Goal: Task Accomplishment & Management: Manage account settings

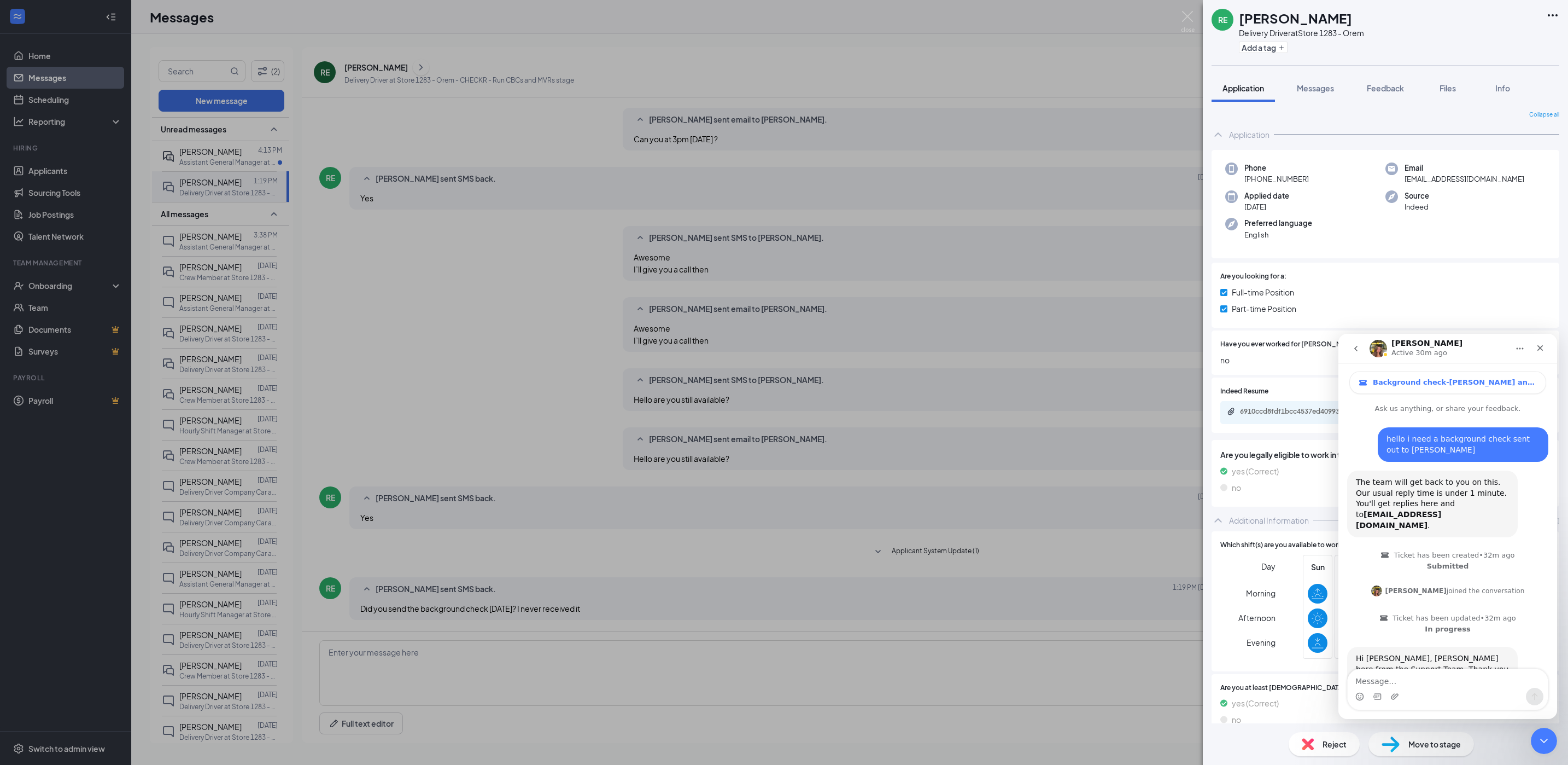
scroll to position [310, 0]
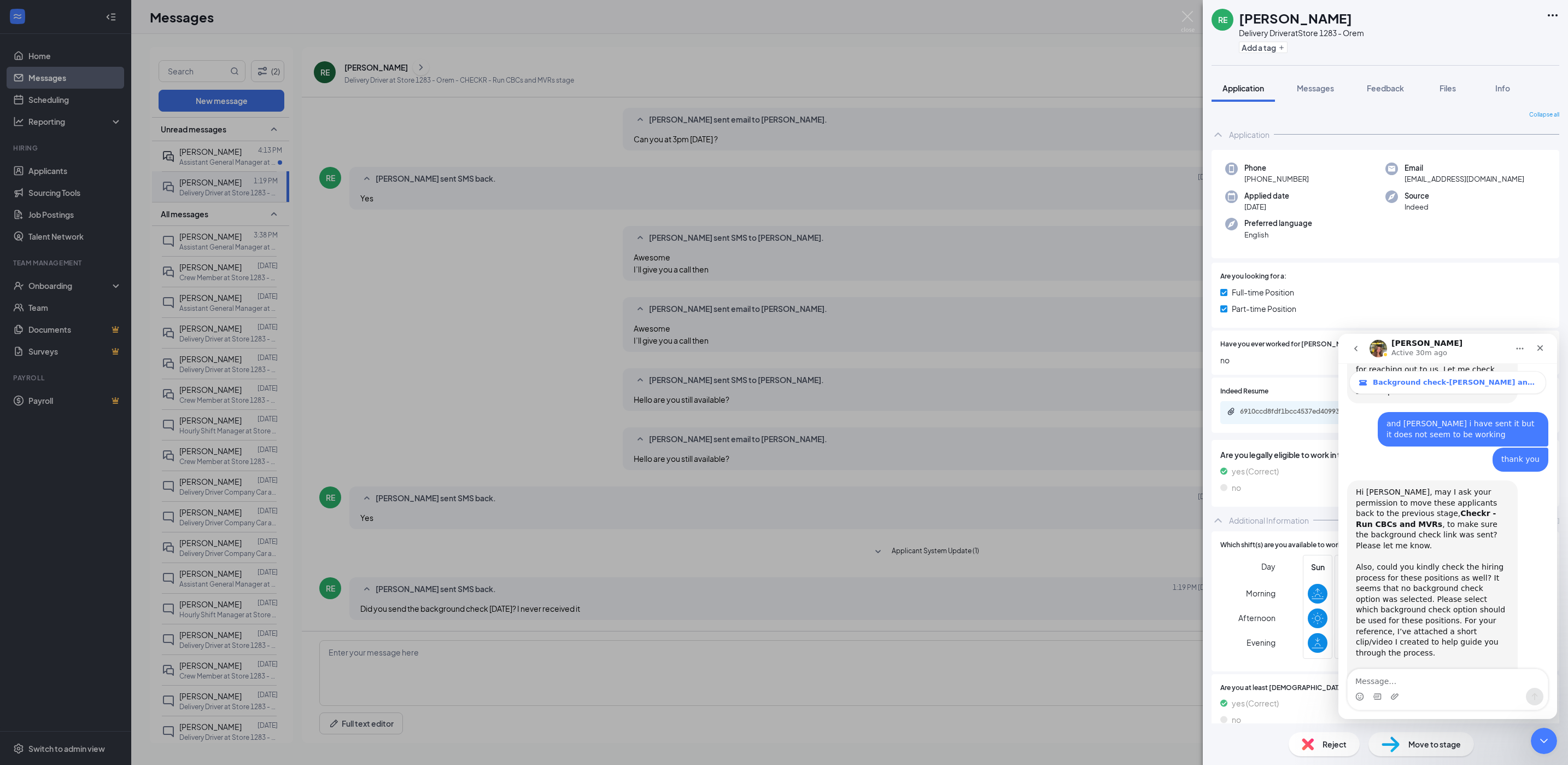
click at [1367, 669] on div "REC-202508...183122.mp4" at bounding box center [1418, 675] width 104 height 12
click at [1048, 420] on div "RE [PERSON_NAME] Delivery Driver at Store 1283 - Orem Add a tag Application Mes…" at bounding box center [784, 382] width 1568 height 765
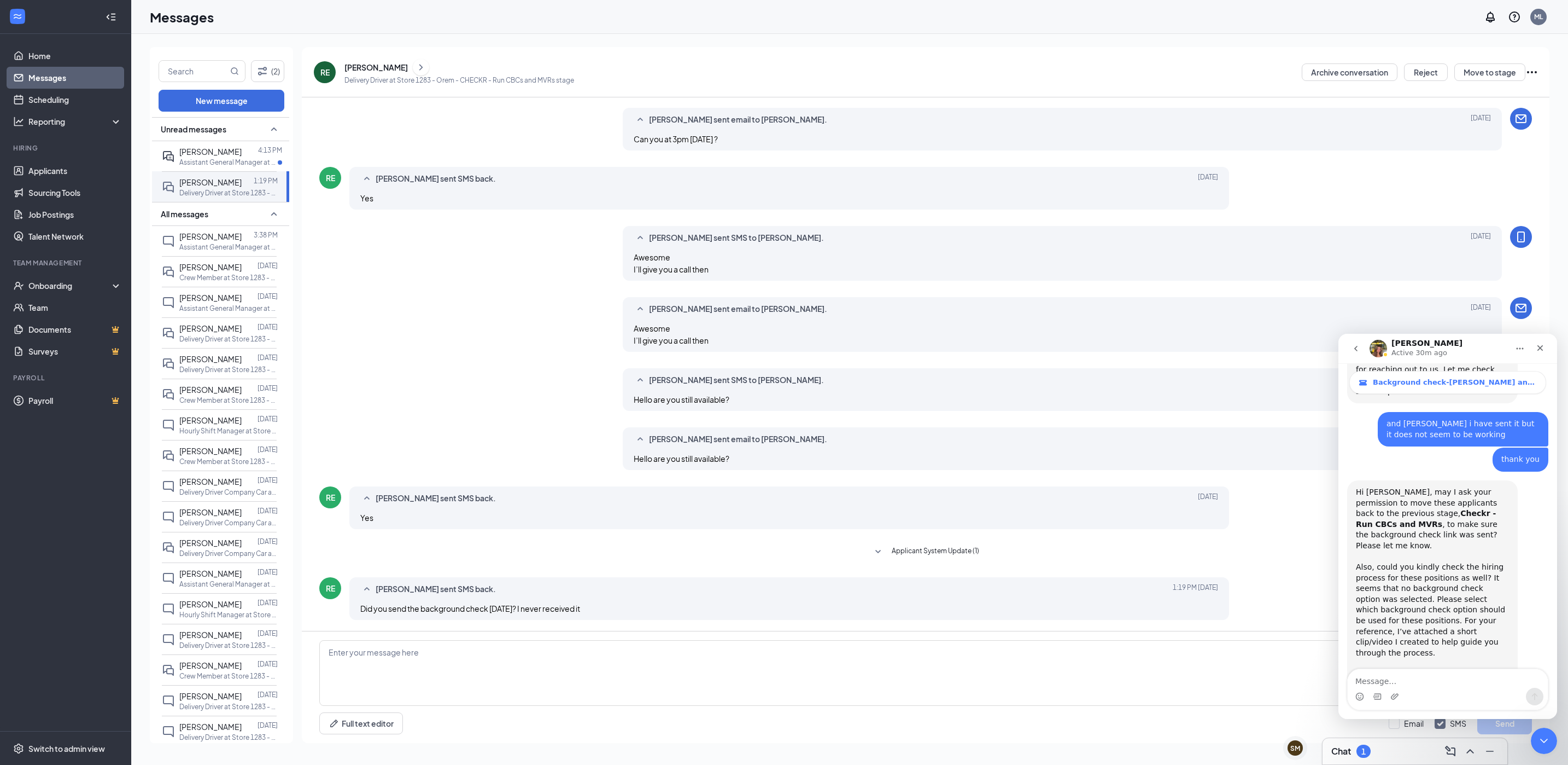
click at [376, 65] on div "[PERSON_NAME]" at bounding box center [376, 67] width 63 height 11
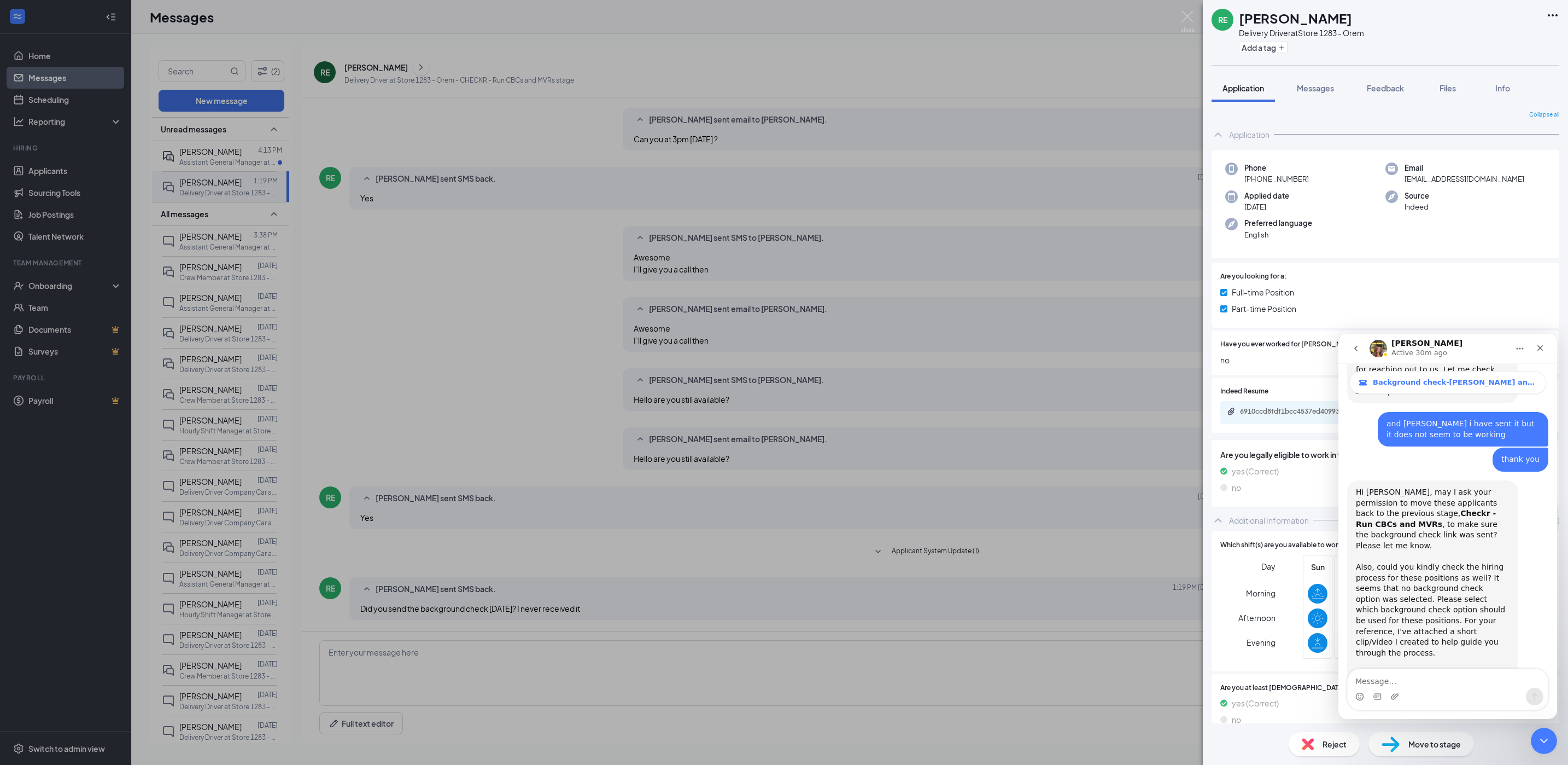
click at [1406, 750] on div "Move to stage" at bounding box center [1421, 744] width 105 height 24
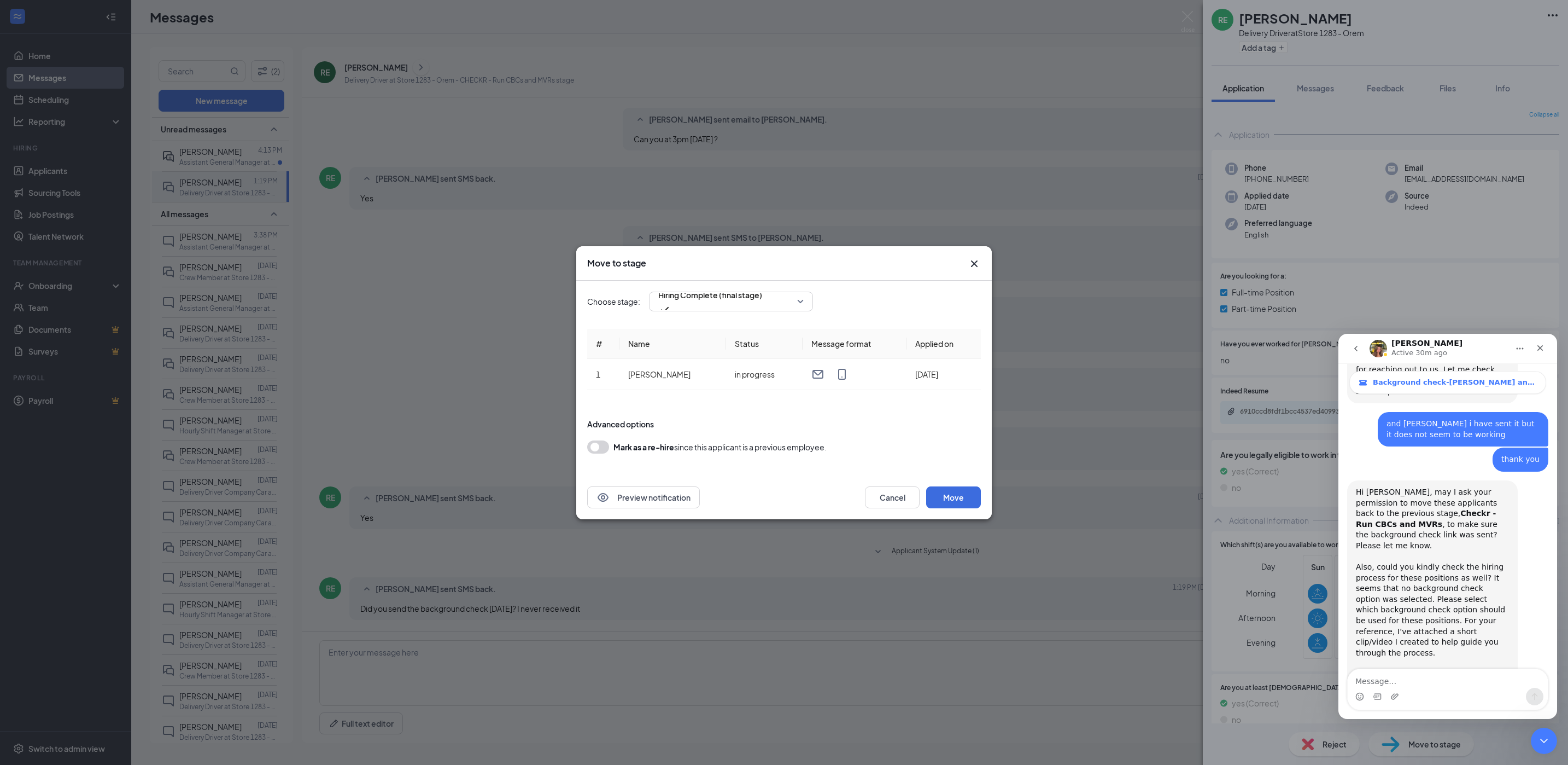
click at [758, 289] on div "Choose stage: Hiring Complete (final stage) # Name Status Message format Applie…" at bounding box center [784, 378] width 394 height 195
click at [755, 292] on input "search" at bounding box center [727, 301] width 143 height 19
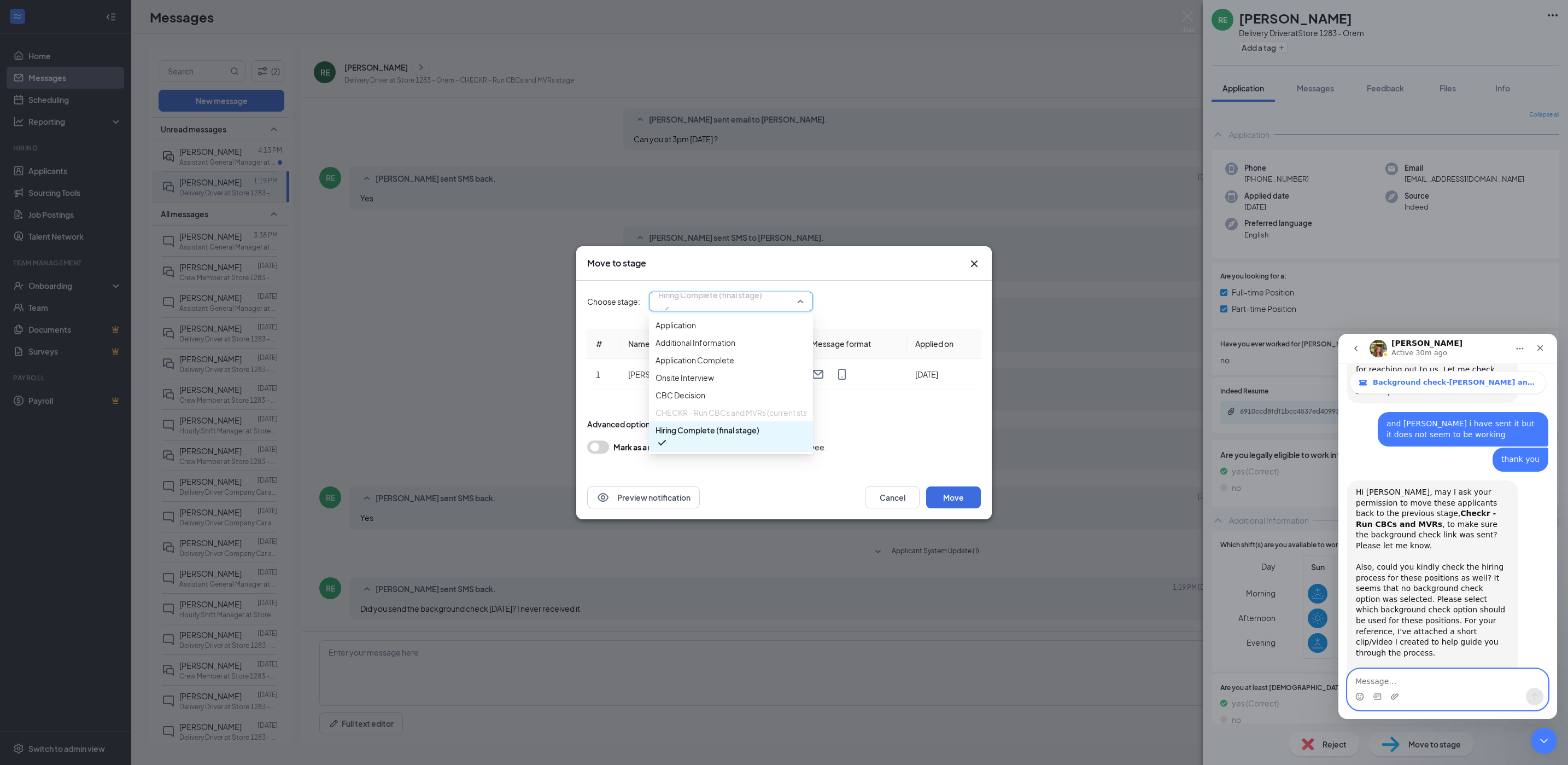
click at [1421, 669] on textarea "Message…" at bounding box center [1447, 678] width 200 height 19
type textarea "yes please"
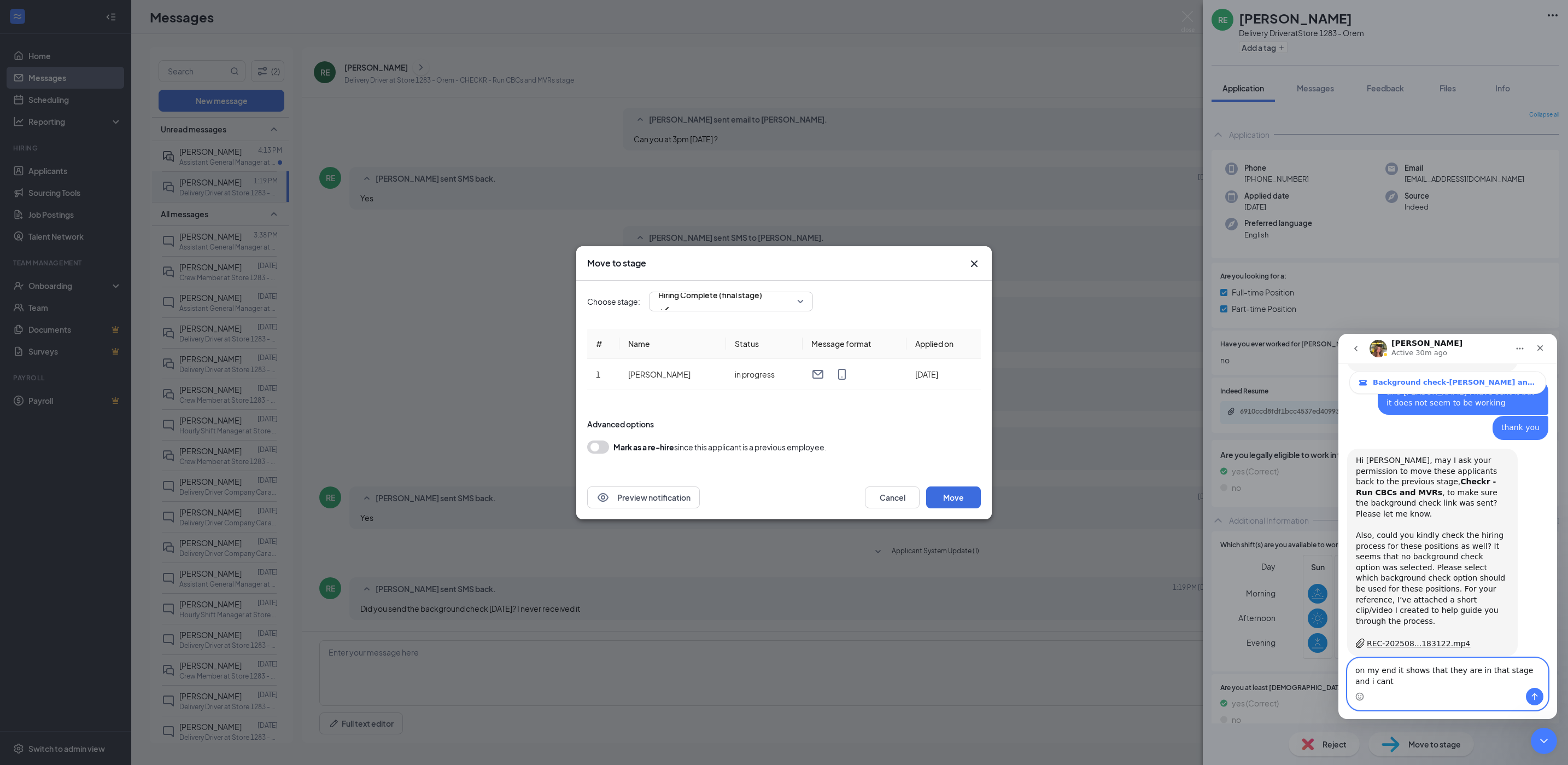
scroll to position [353, 0]
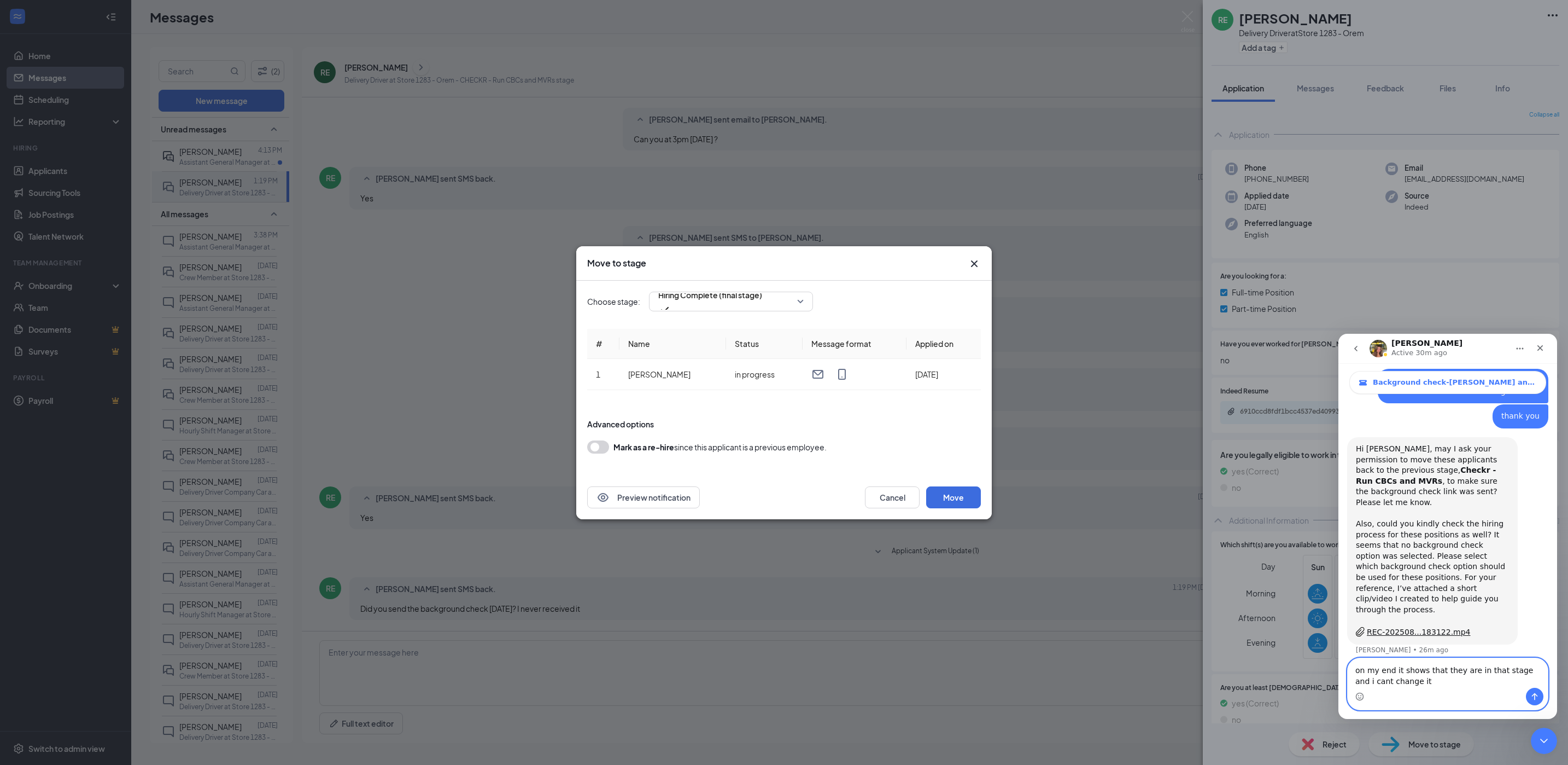
type textarea "on my end it shows that they are in that stage and i cant change it"
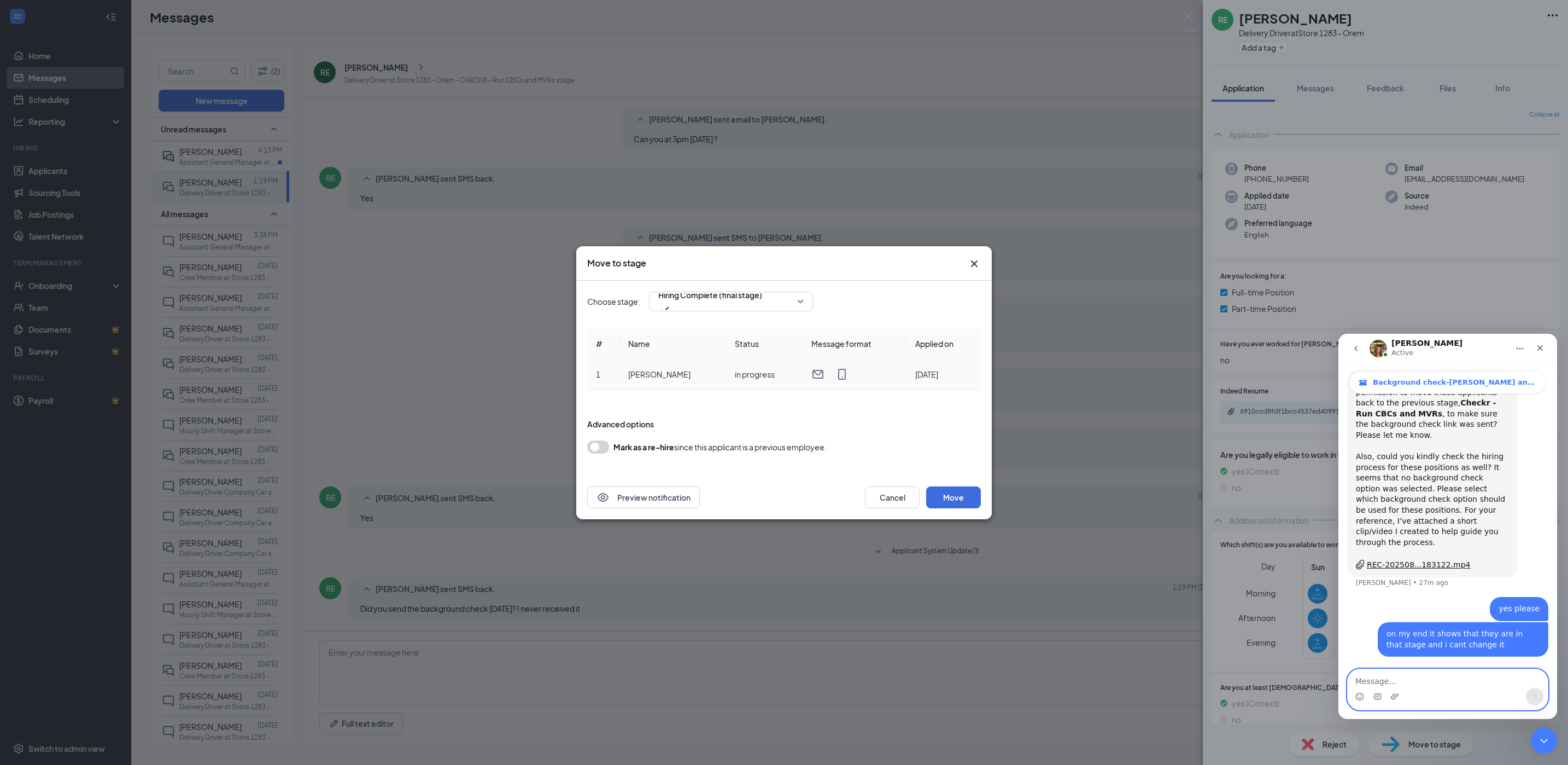
scroll to position [420, 0]
click at [762, 308] on span "Hiring Complete (final stage)" at bounding box center [710, 301] width 104 height 30
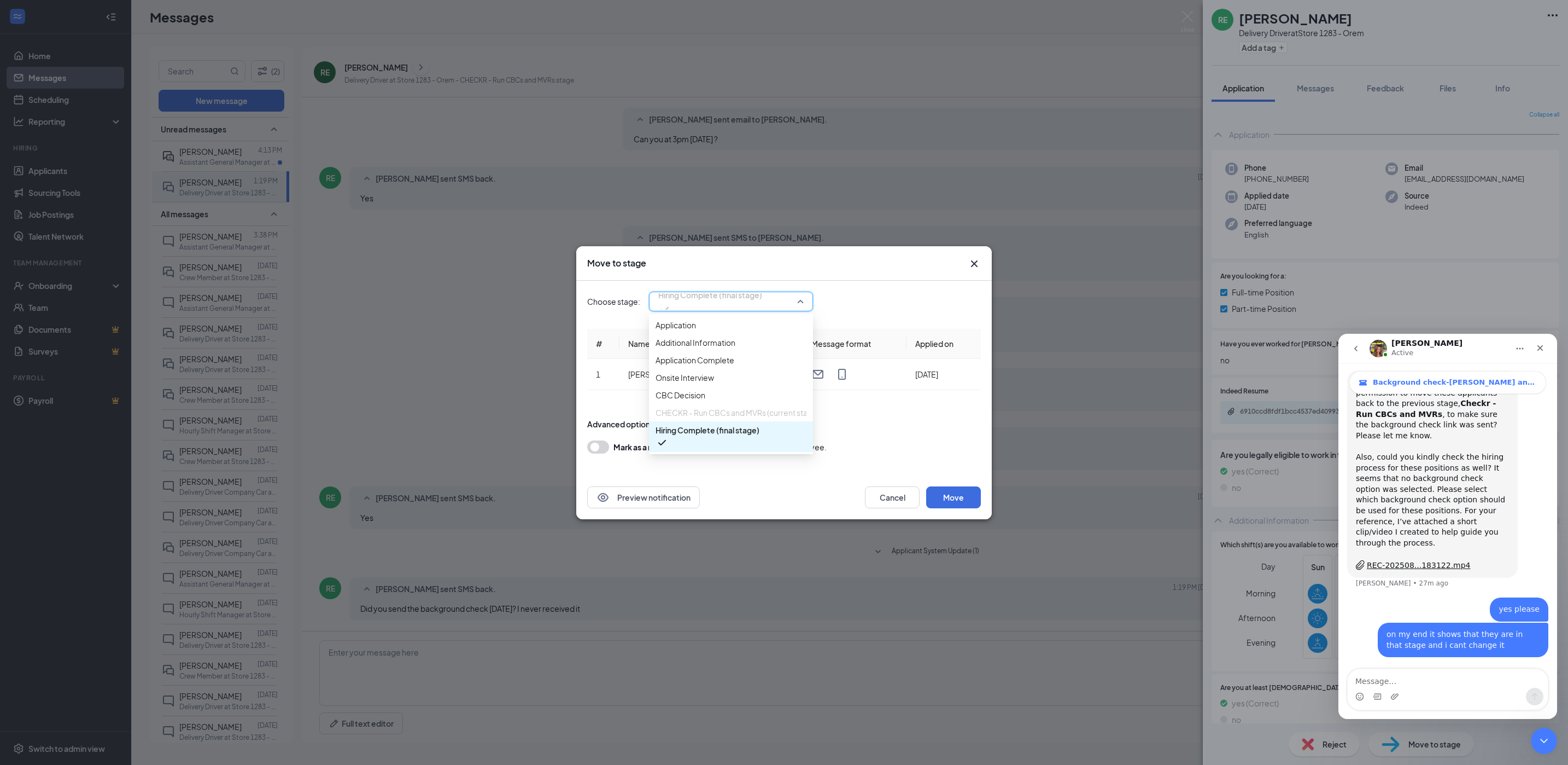
click at [762, 307] on span "Hiring Complete (final stage)" at bounding box center [710, 301] width 104 height 30
click at [765, 309] on input "search" at bounding box center [727, 301] width 143 height 19
click at [765, 418] on span "CHECKR - Run CBCs and MVRs (current stage)" at bounding box center [737, 412] width 164 height 12
click at [908, 509] on div "Preview notification Cancel Move" at bounding box center [784, 498] width 416 height 44
click at [904, 502] on button "Cancel" at bounding box center [892, 497] width 55 height 22
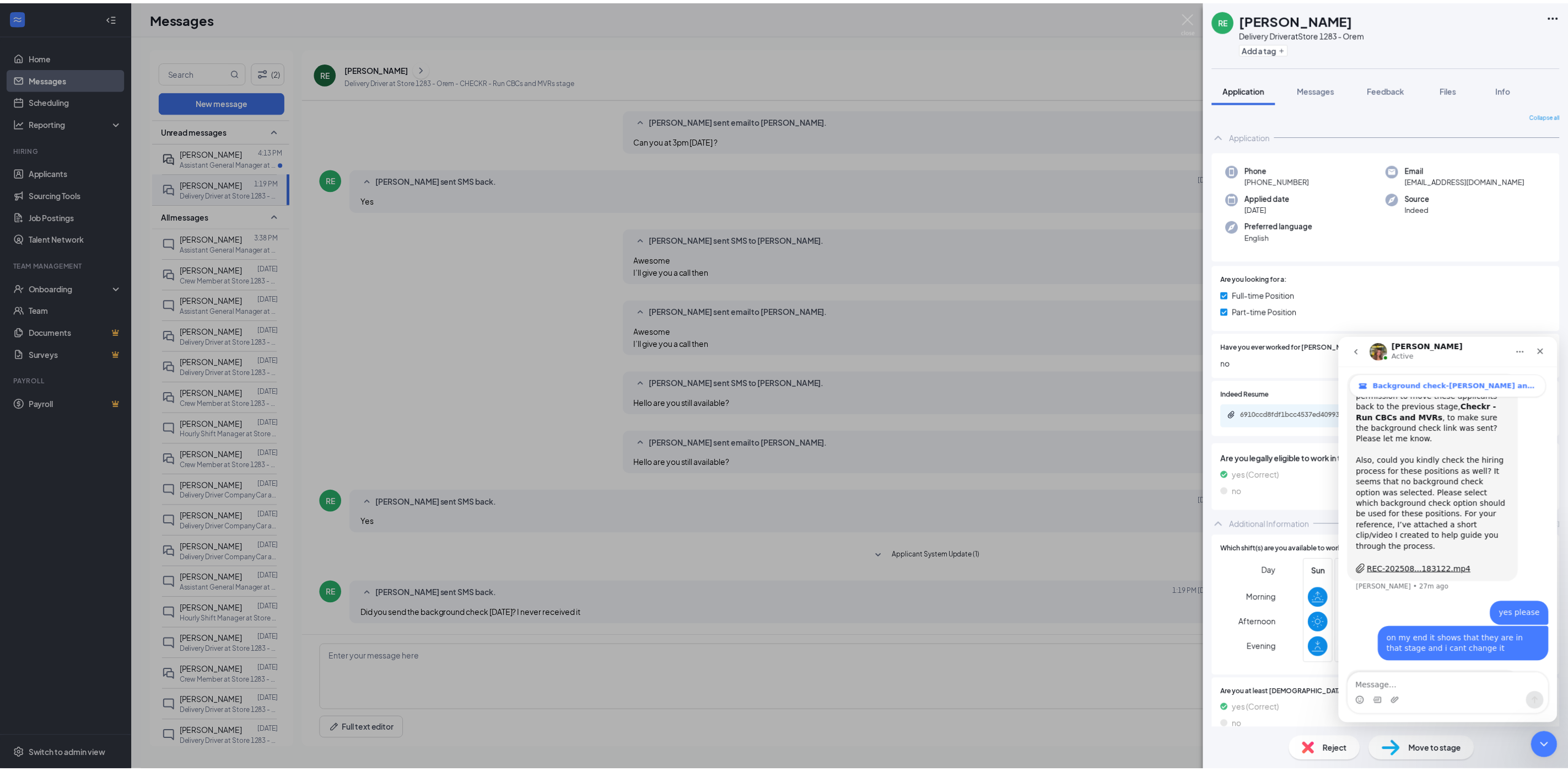
scroll to position [475, 0]
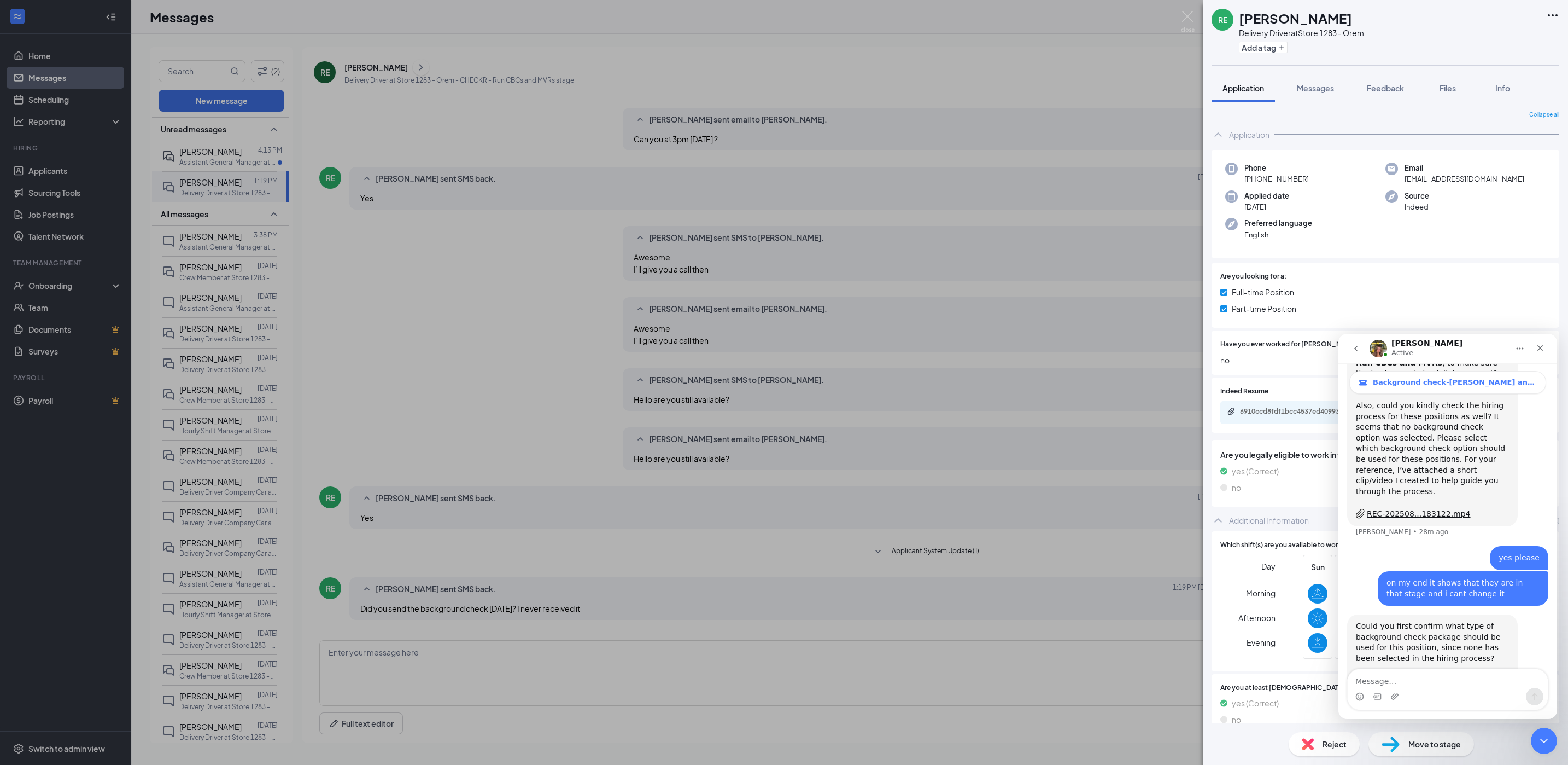
click at [1401, 669] on div "REC-202508...183122.mp4" at bounding box center [1418, 675] width 104 height 12
click at [250, 36] on div "RE [PERSON_NAME] Delivery Driver at Store 1283 - Orem Add a tag Application Mes…" at bounding box center [784, 382] width 1568 height 765
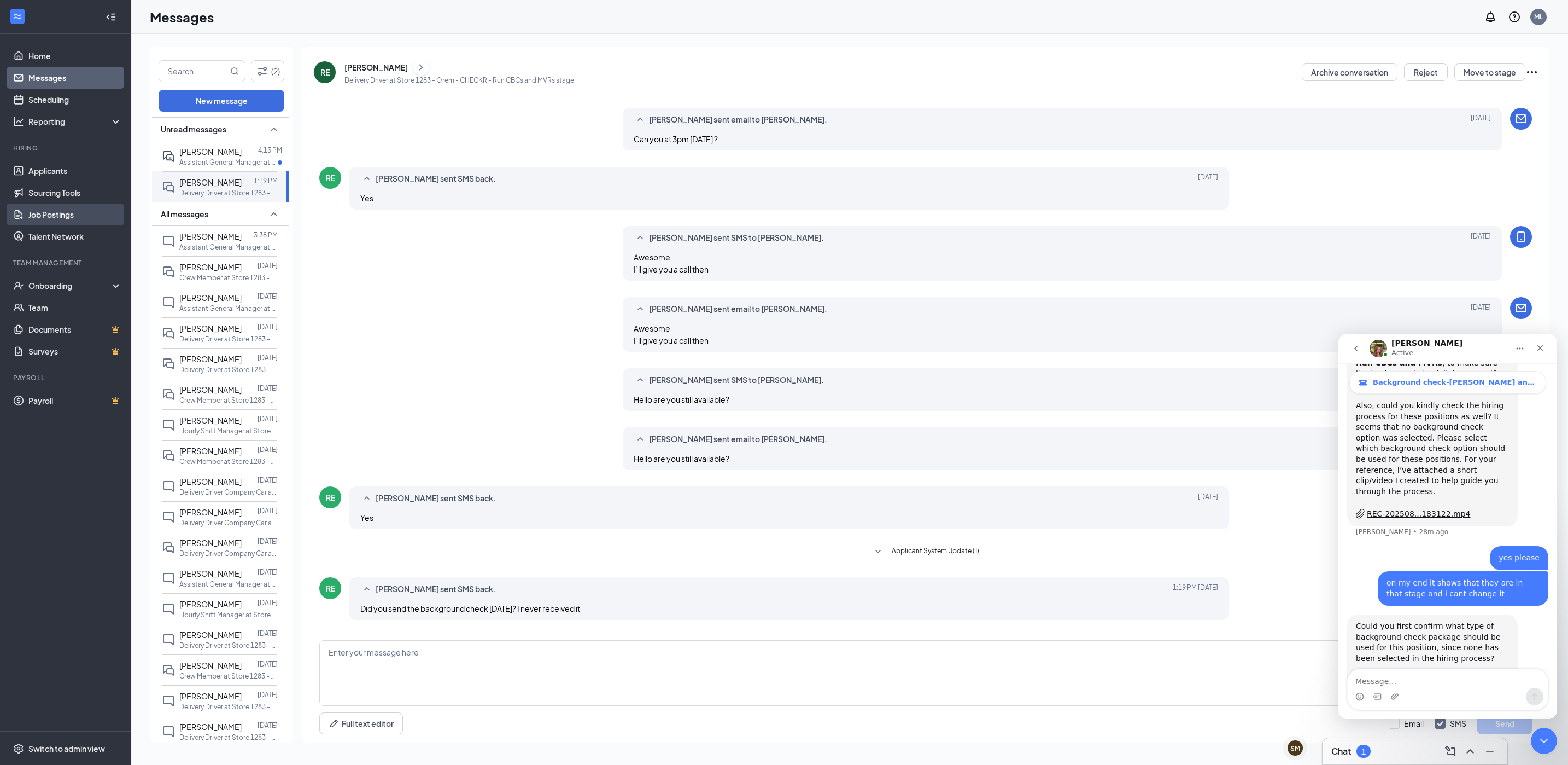
click at [60, 217] on link "Job Postings" at bounding box center [75, 214] width 94 height 22
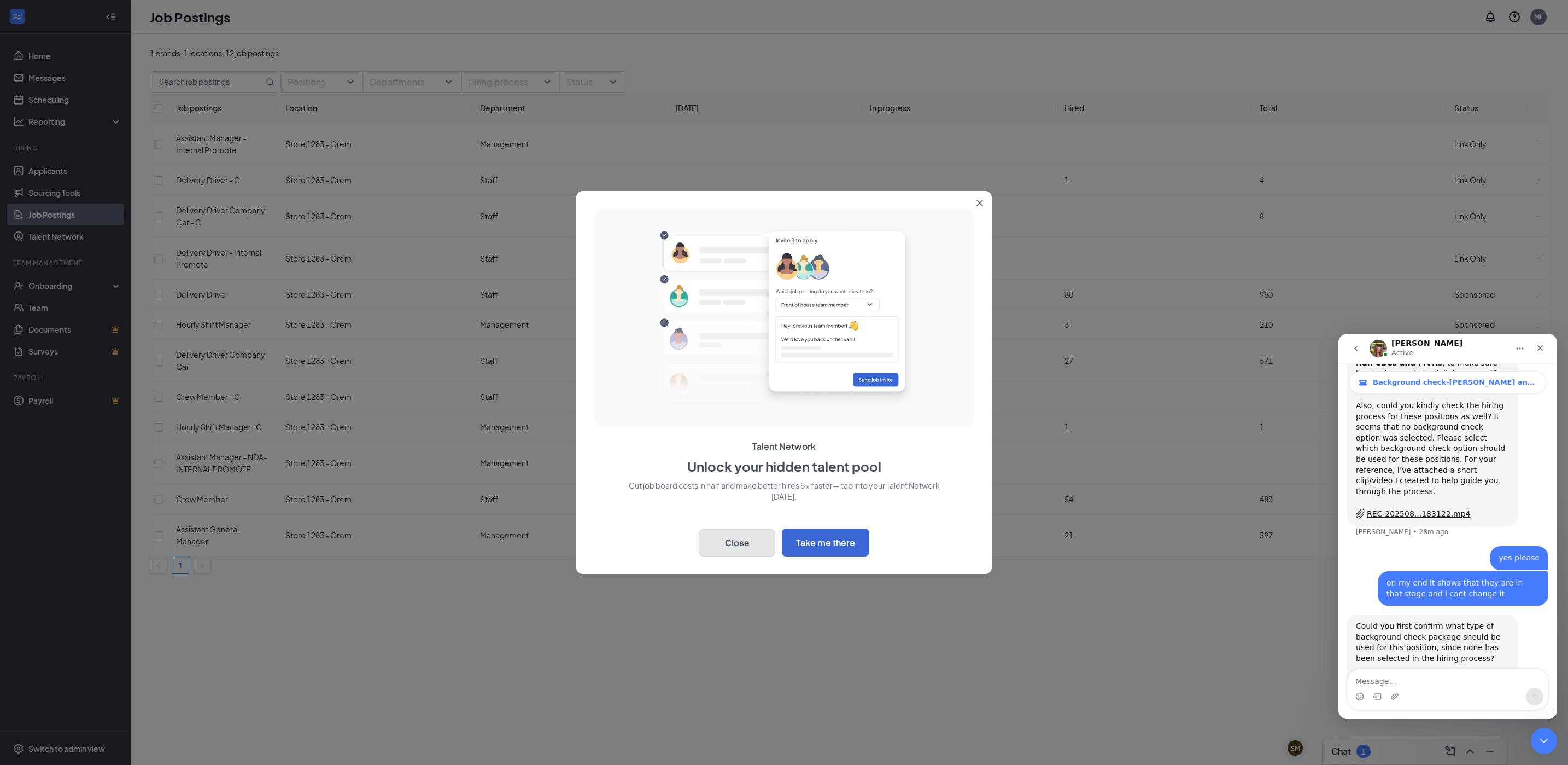
click at [721, 546] on button "Close" at bounding box center [737, 543] width 77 height 27
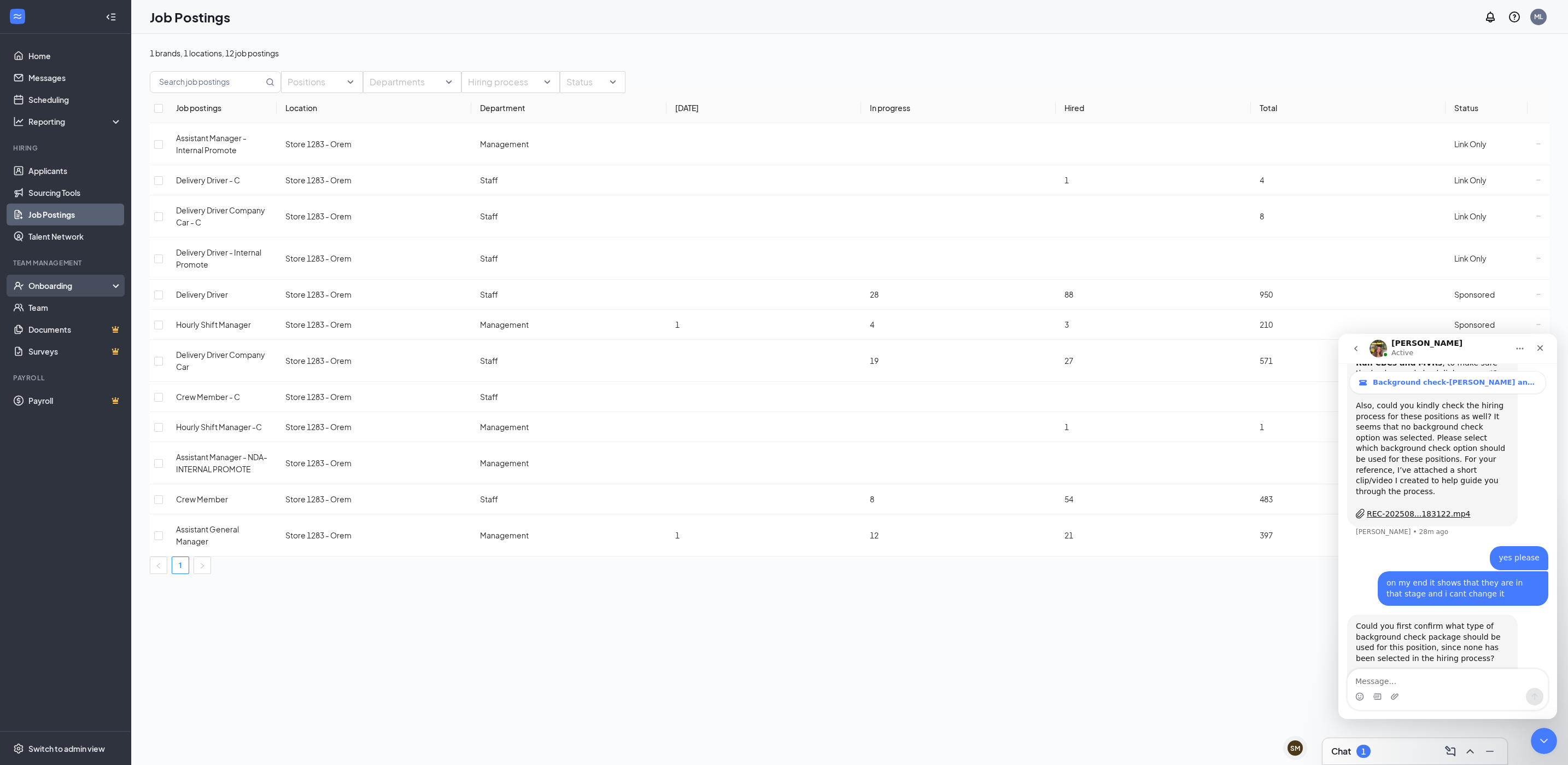
click at [35, 279] on div "Onboarding" at bounding box center [66, 286] width 131 height 22
click at [86, 353] on link "Onboarding Documents" at bounding box center [74, 353] width 96 height 22
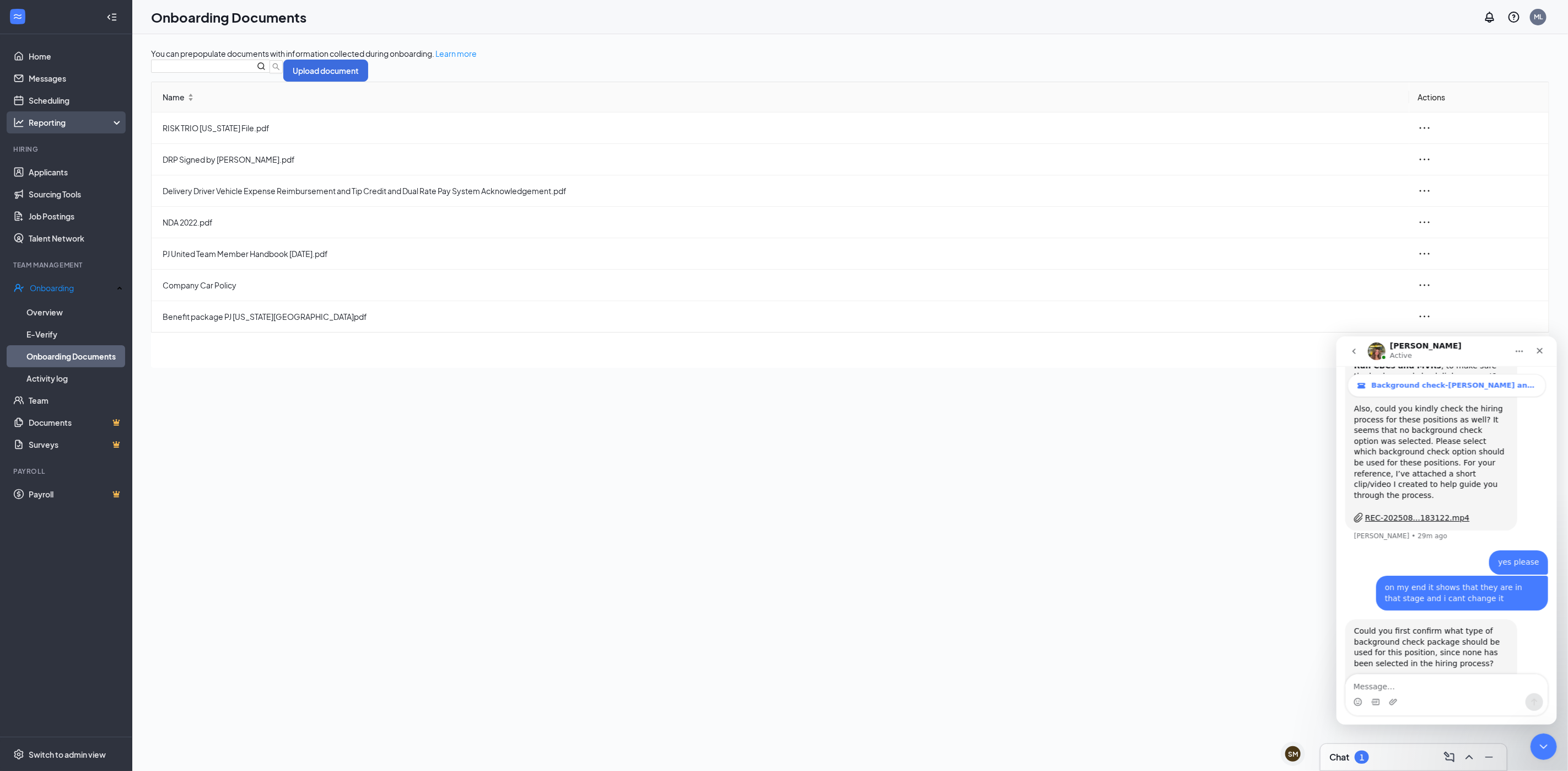
click at [64, 113] on div "Reporting" at bounding box center [66, 122] width 133 height 22
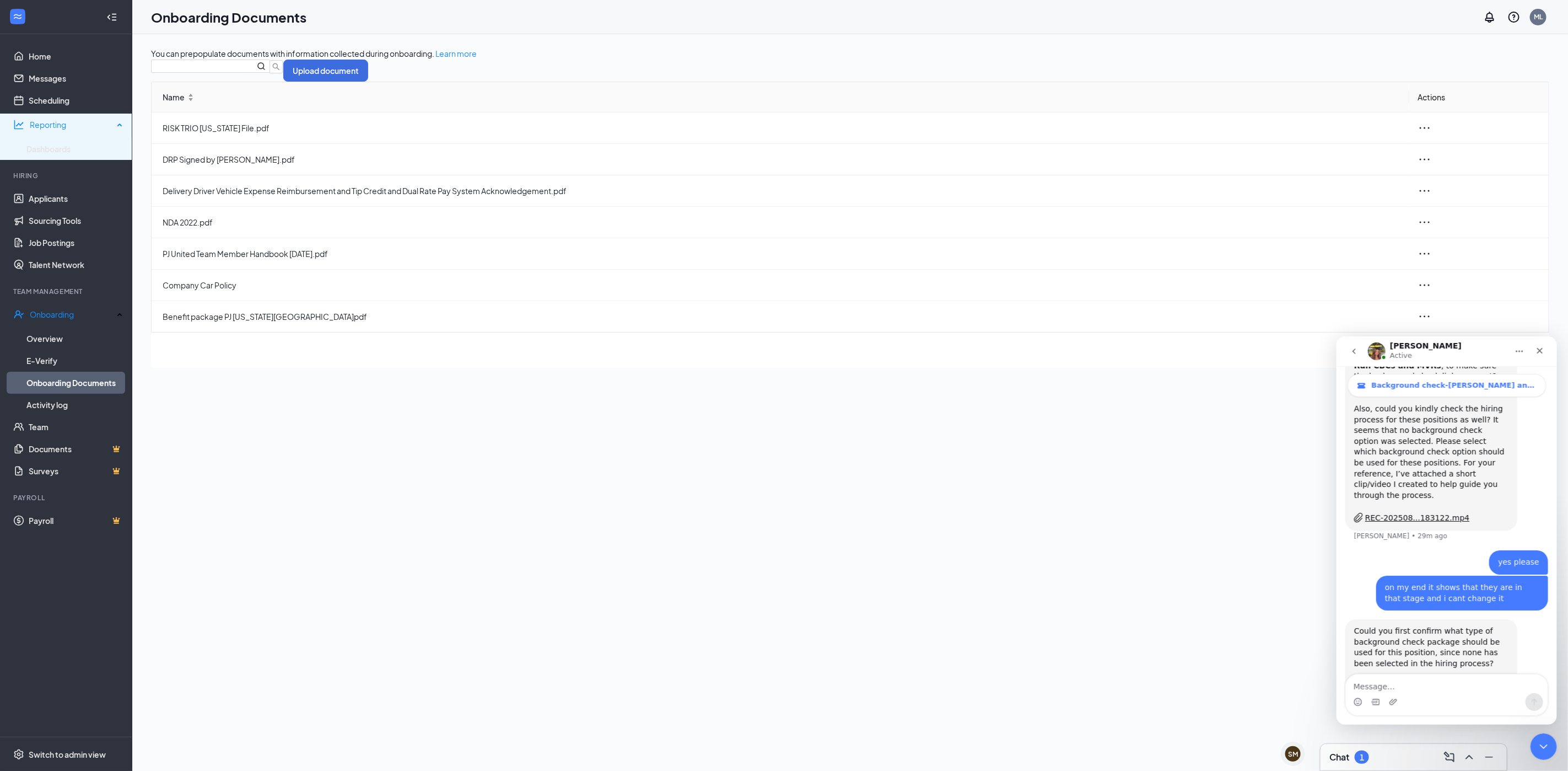
click at [64, 114] on div "Reporting" at bounding box center [66, 125] width 133 height 22
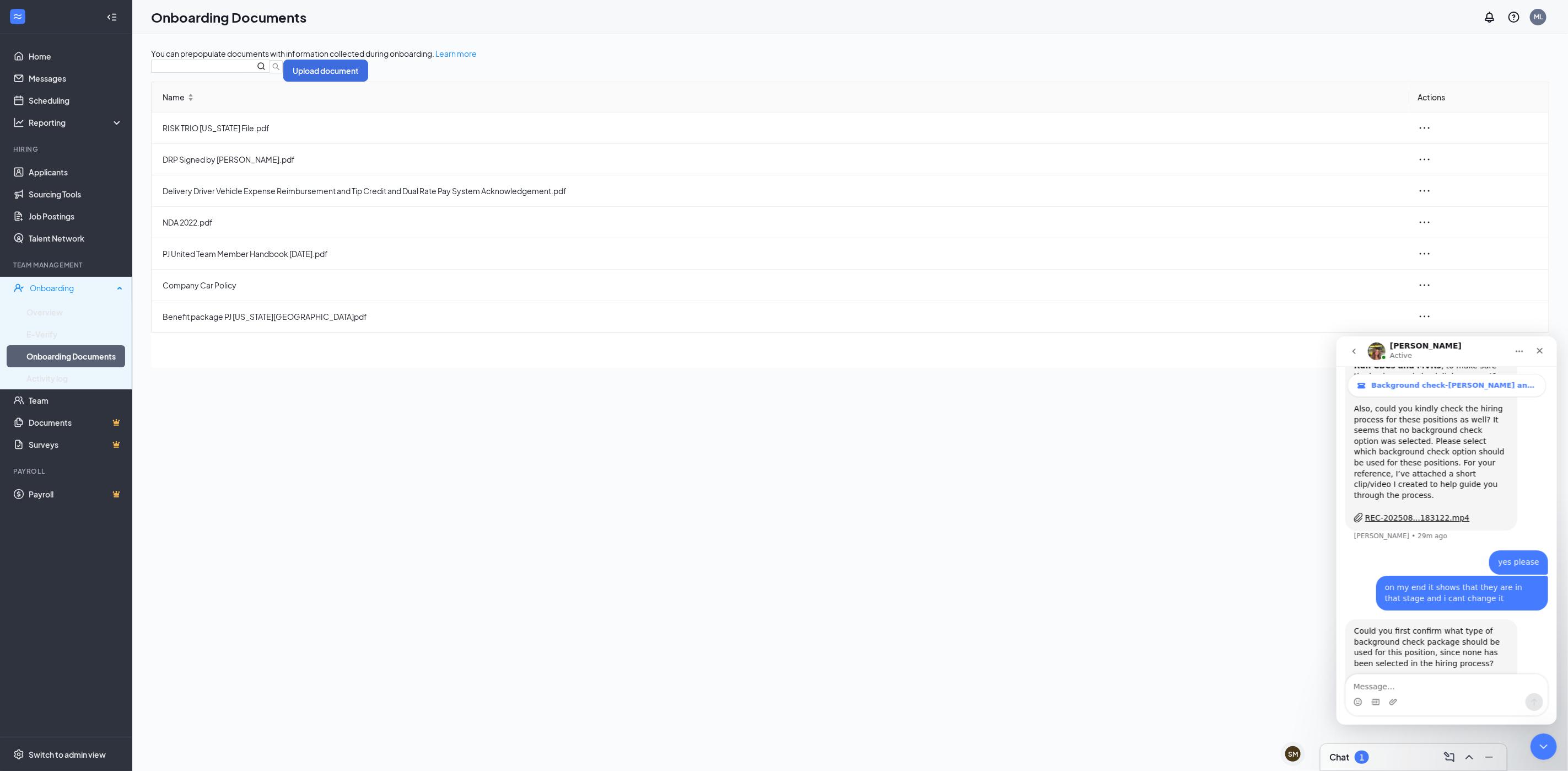
click at [106, 285] on div "Onboarding" at bounding box center [72, 288] width 84 height 11
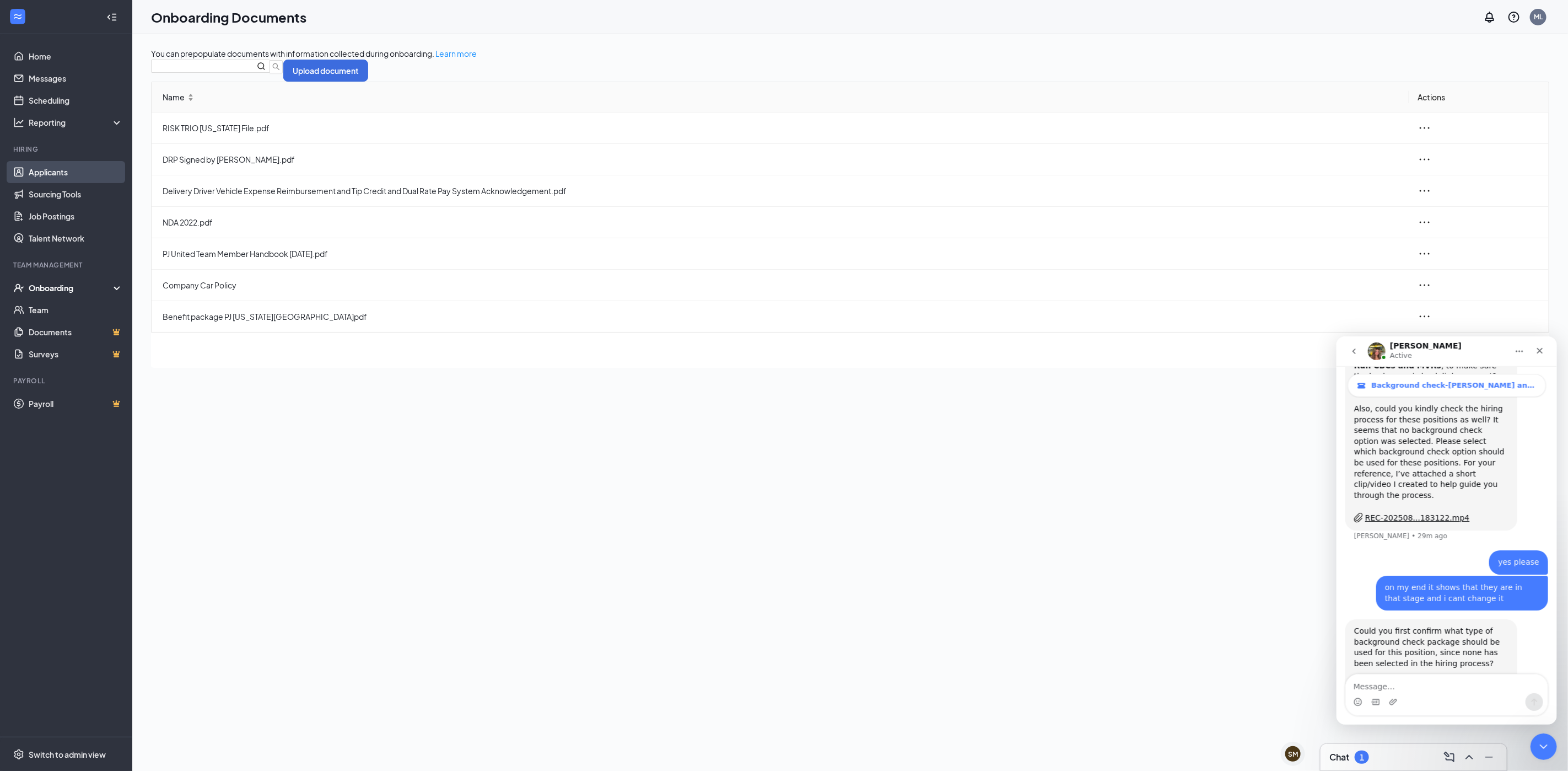
click at [63, 164] on link "Applicants" at bounding box center [76, 172] width 95 height 22
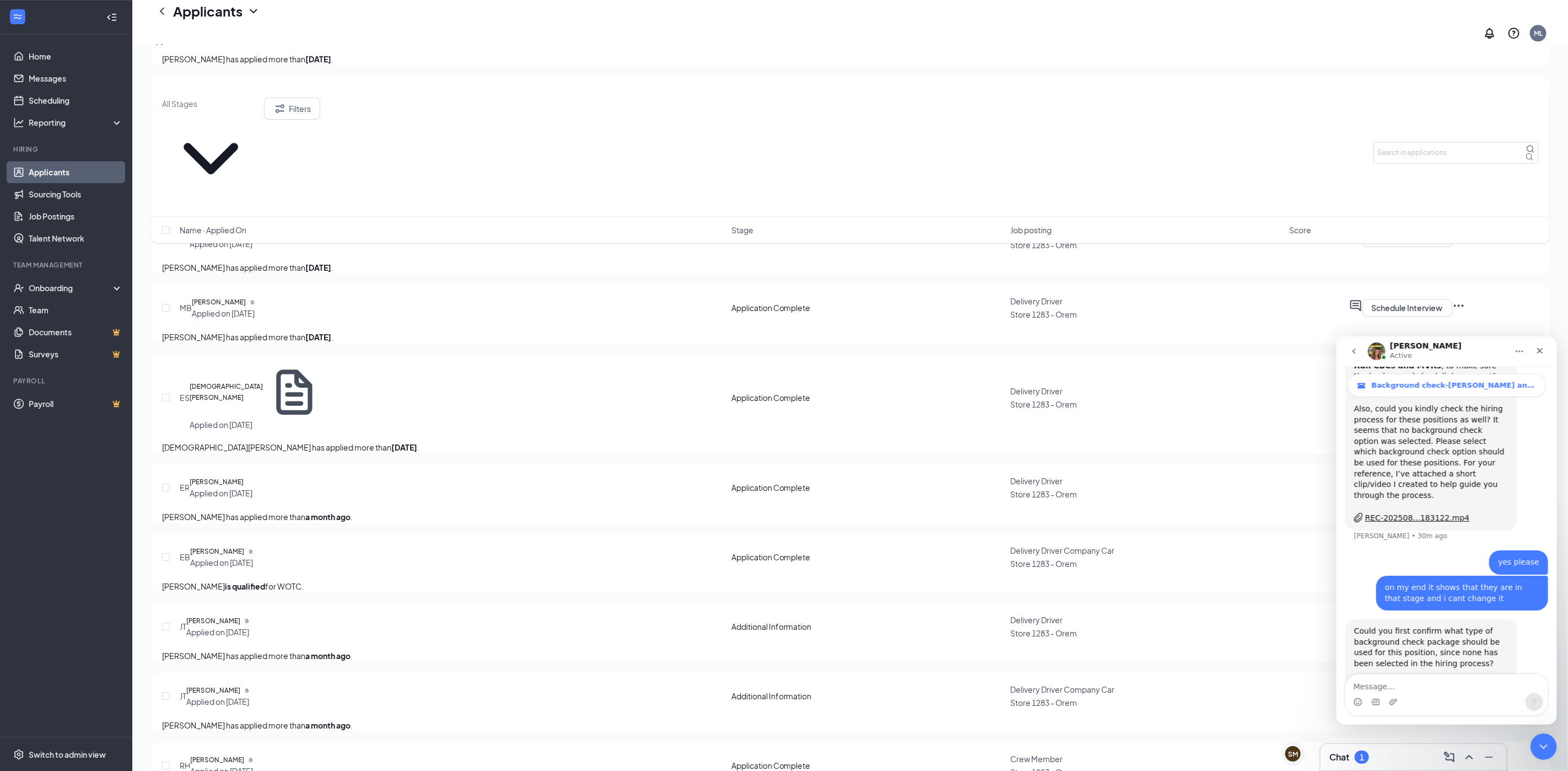
scroll to position [5293, 0]
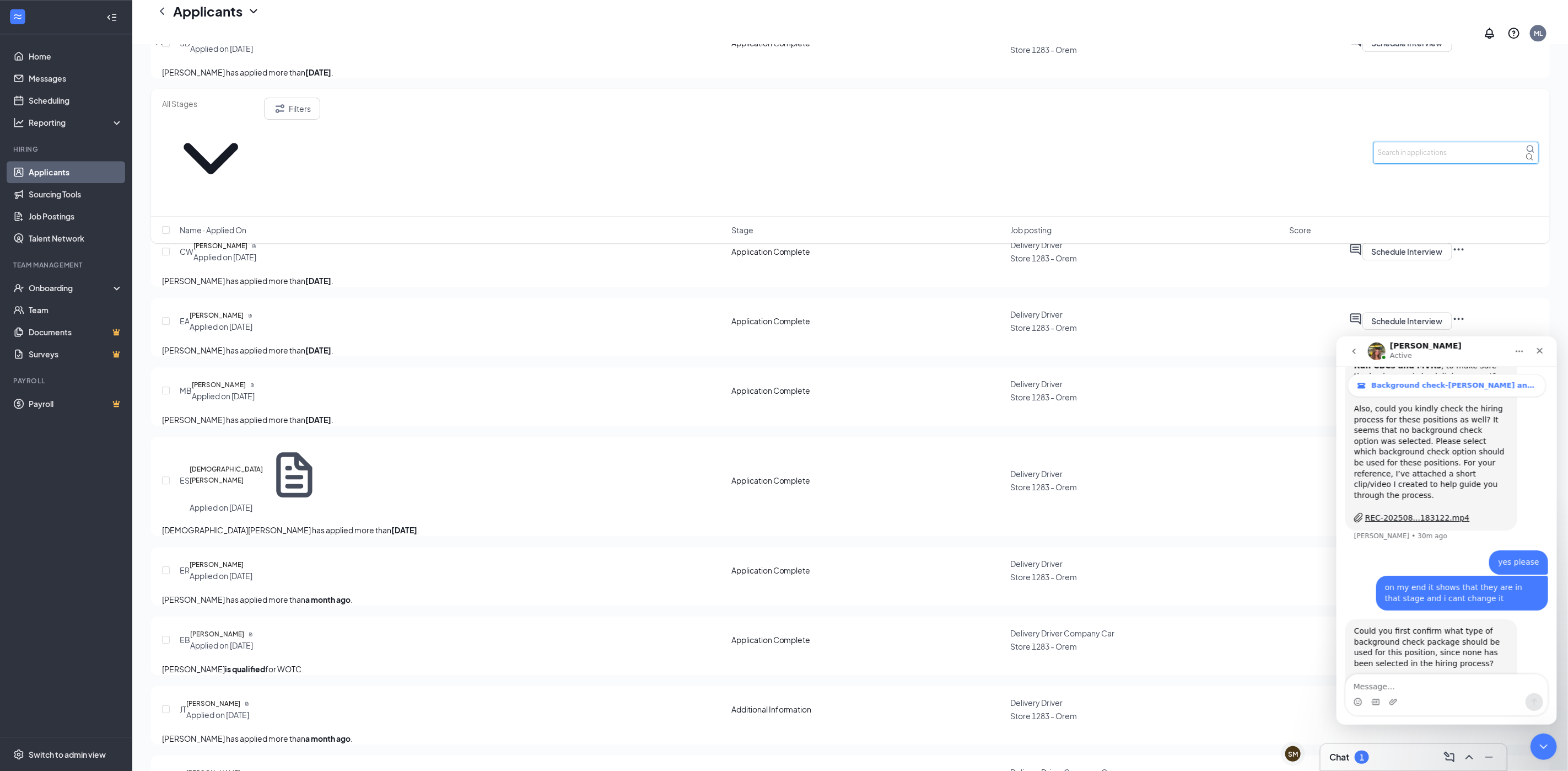
click at [1388, 142] on input "text" at bounding box center [1456, 153] width 165 height 22
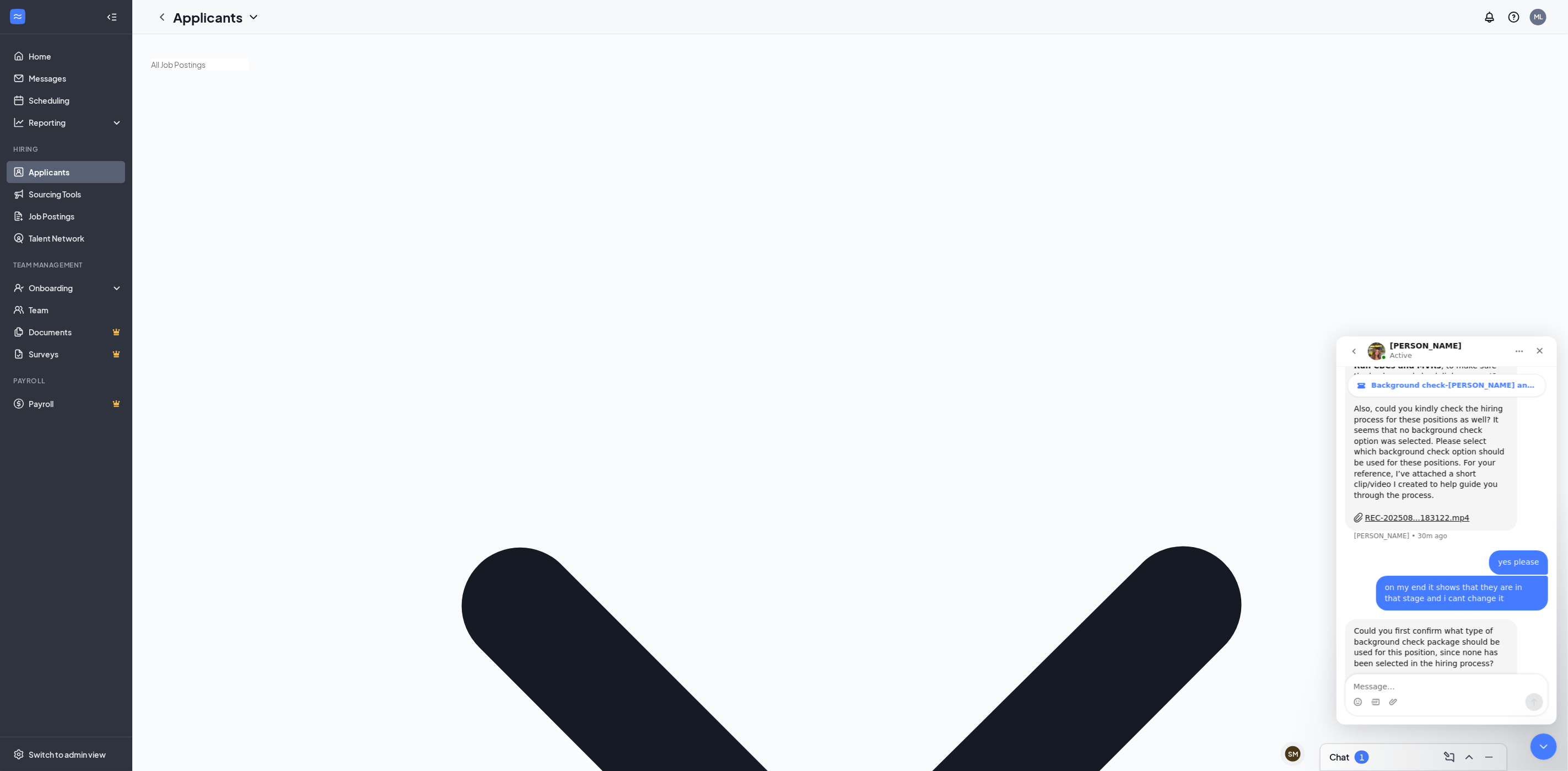
type input "ch"
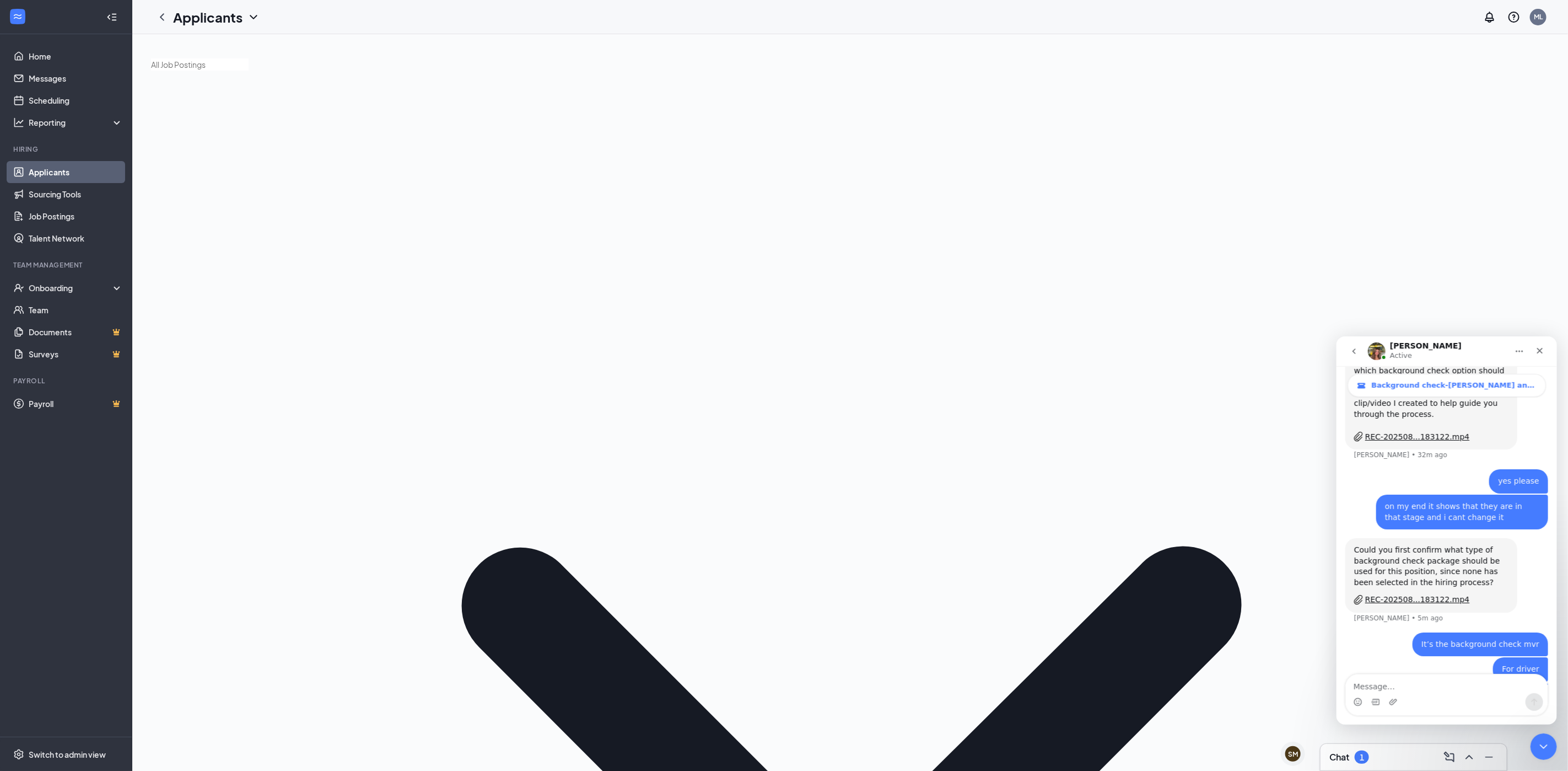
scroll to position [558, 0]
